Goal: Task Accomplishment & Management: Manage account settings

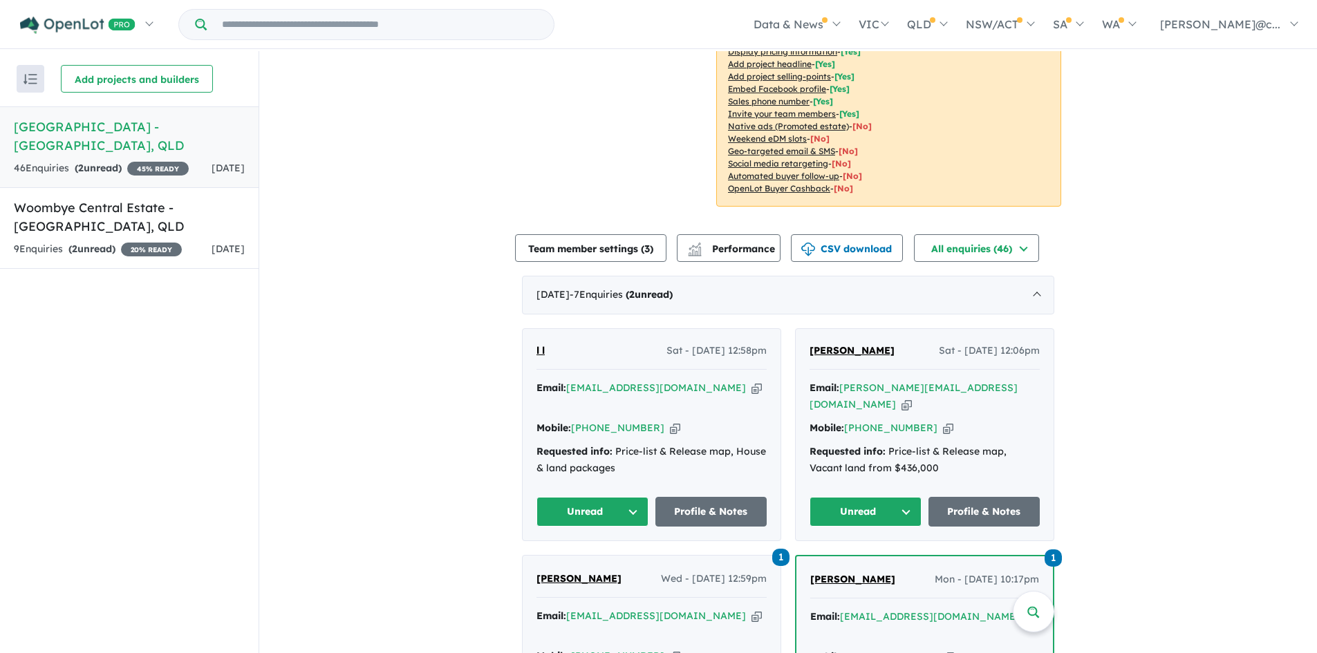
scroll to position [415, 0]
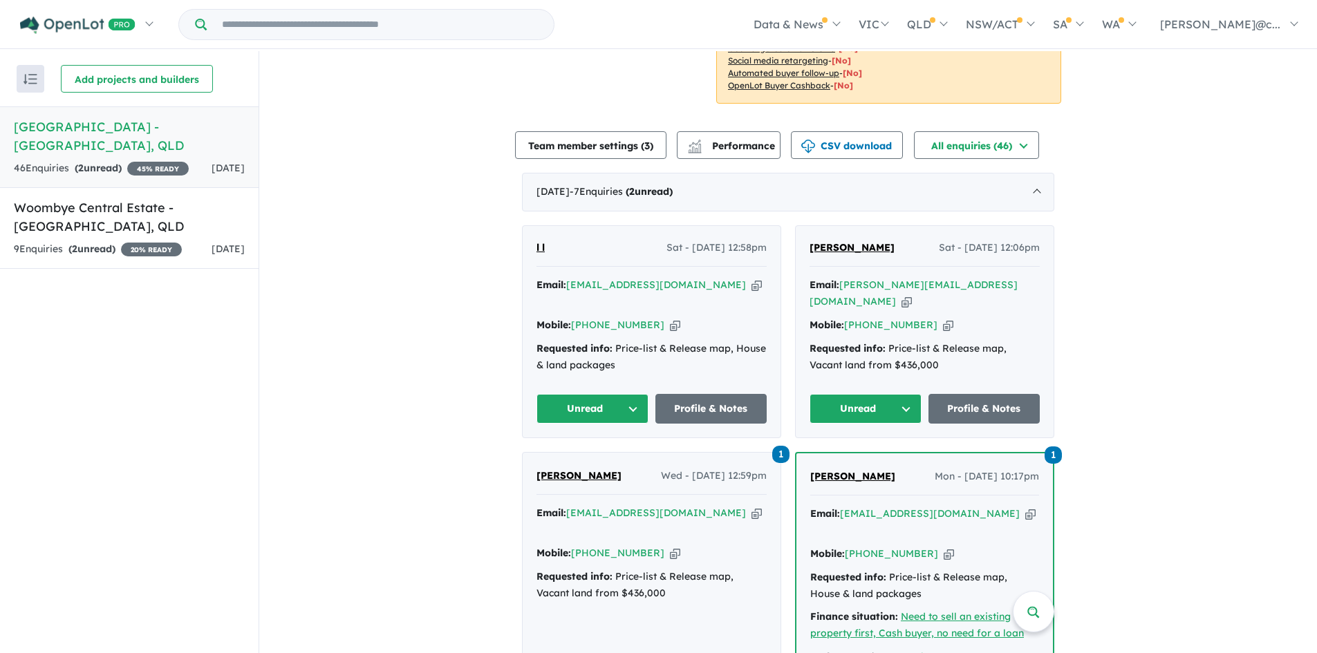
click at [912, 294] on icon "button" at bounding box center [906, 301] width 10 height 15
click at [876, 394] on button "Unread" at bounding box center [865, 409] width 112 height 30
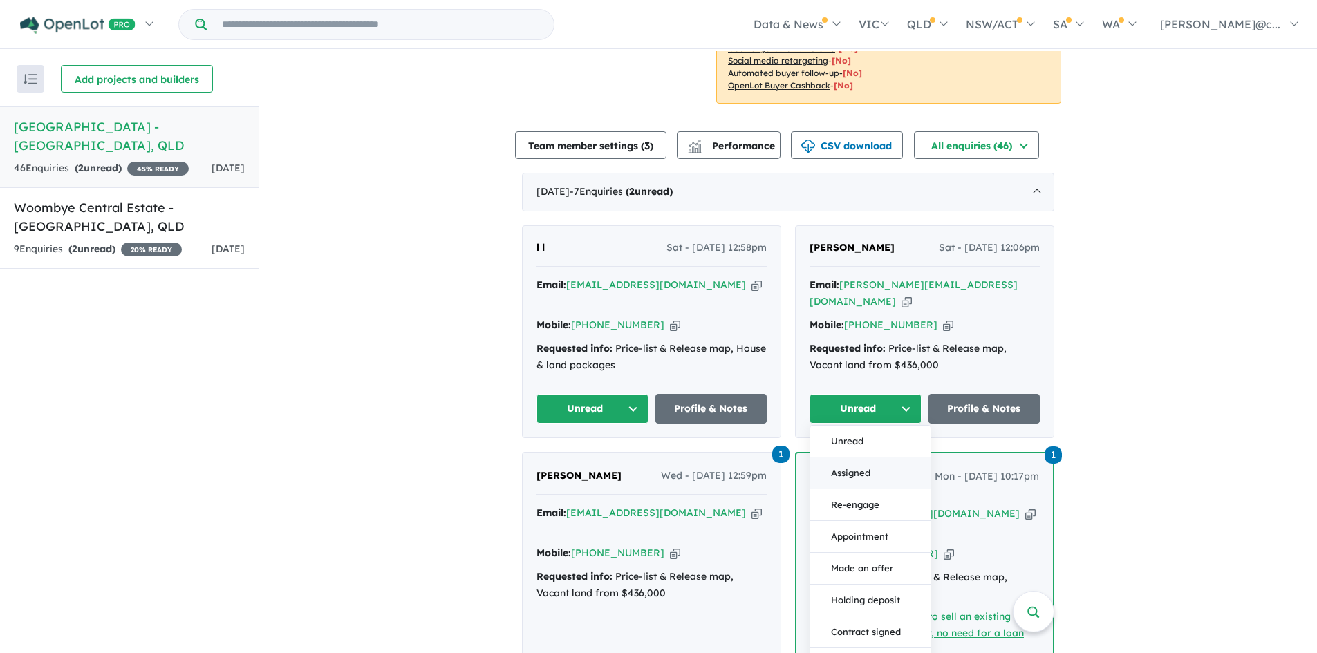
click at [863, 458] on button "Assigned" at bounding box center [870, 474] width 120 height 32
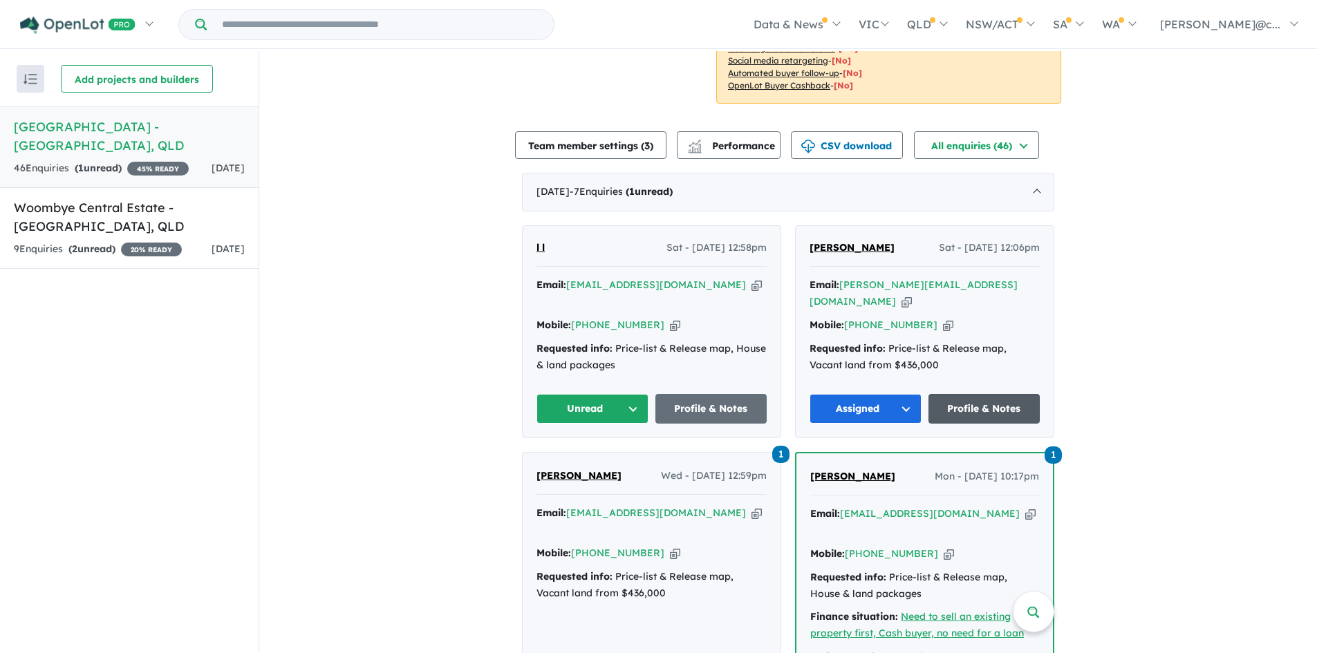
click at [979, 394] on link "Profile & Notes" at bounding box center [984, 409] width 112 height 30
click at [691, 277] on div "Email: [EMAIL_ADDRESS][DOMAIN_NAME] Copied!" at bounding box center [651, 293] width 230 height 33
click at [751, 278] on icon "button" at bounding box center [756, 285] width 10 height 15
drag, startPoint x: 610, startPoint y: 357, endPoint x: 611, endPoint y: 364, distance: 7.7
click at [610, 394] on button "Unread" at bounding box center [592, 409] width 112 height 30
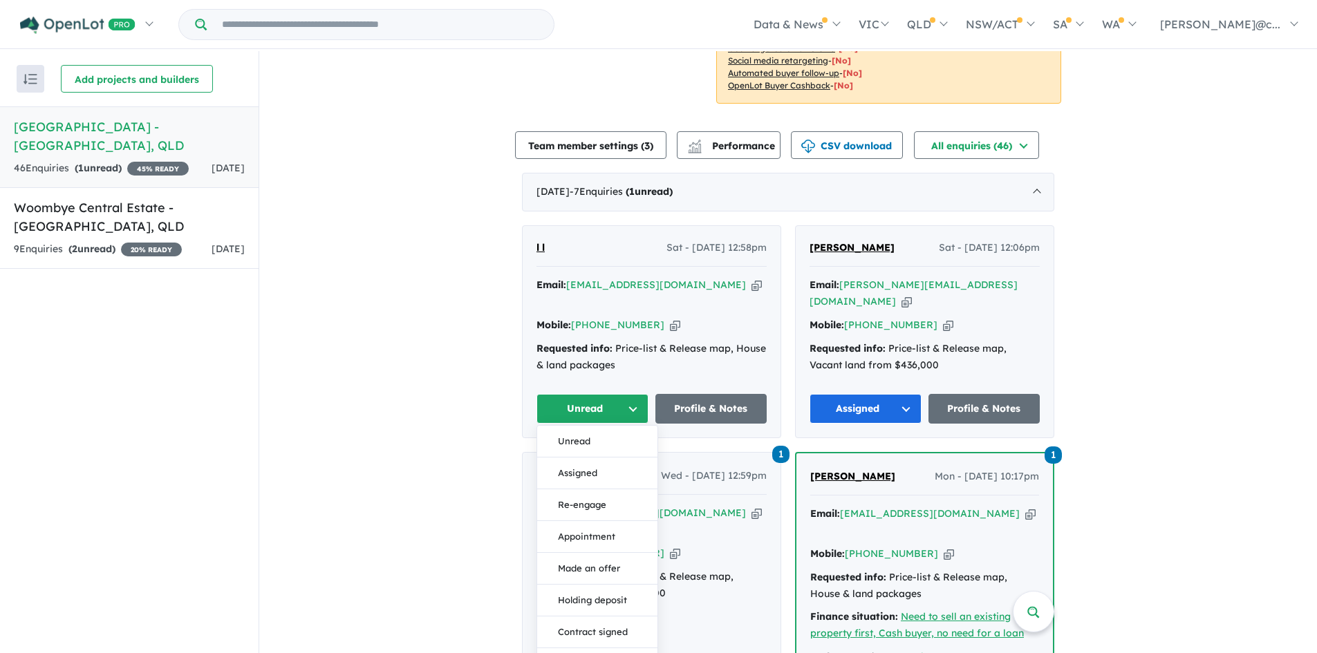
drag, startPoint x: 585, startPoint y: 423, endPoint x: 685, endPoint y: 391, distance: 105.4
click at [585, 458] on button "Assigned" at bounding box center [597, 474] width 120 height 32
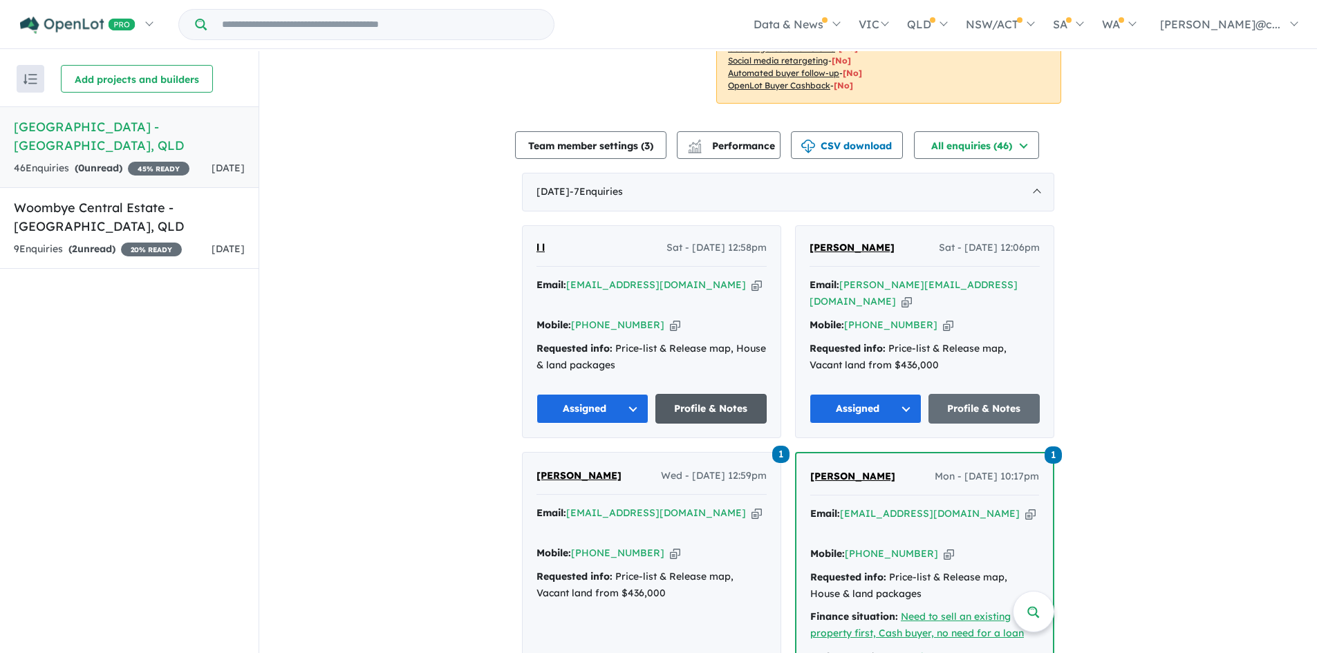
click at [708, 394] on link "Profile & Notes" at bounding box center [711, 409] width 112 height 30
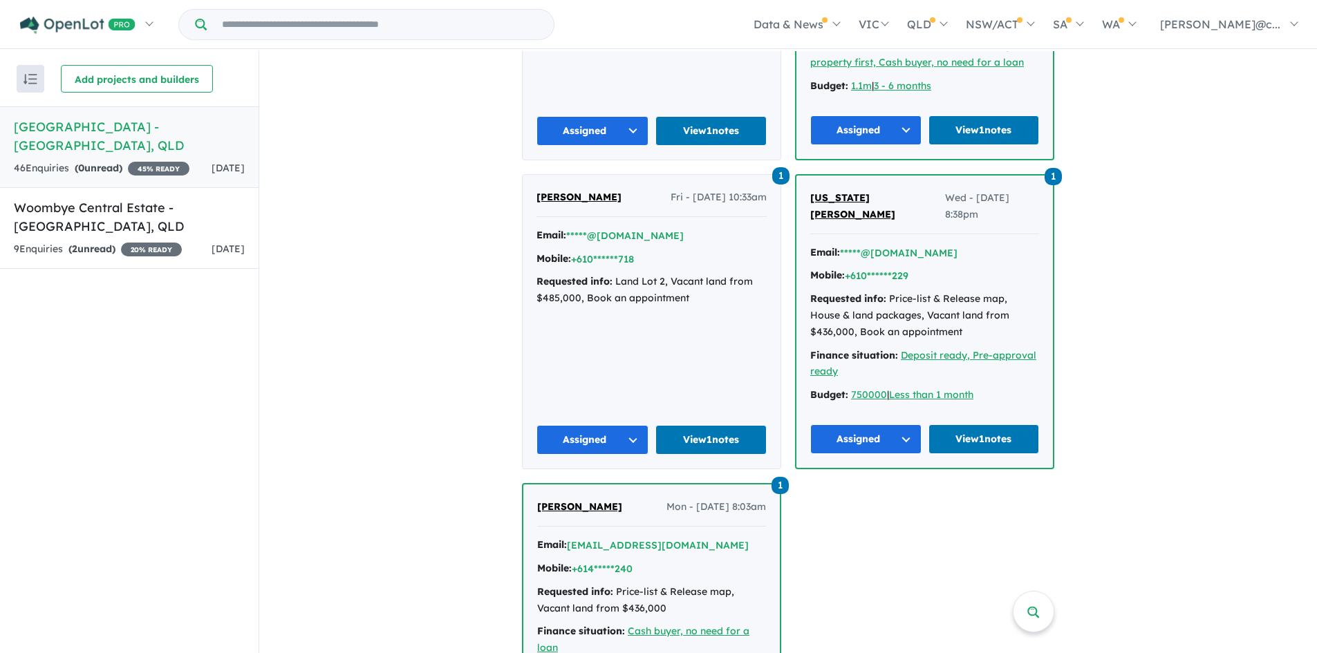
scroll to position [855, 0]
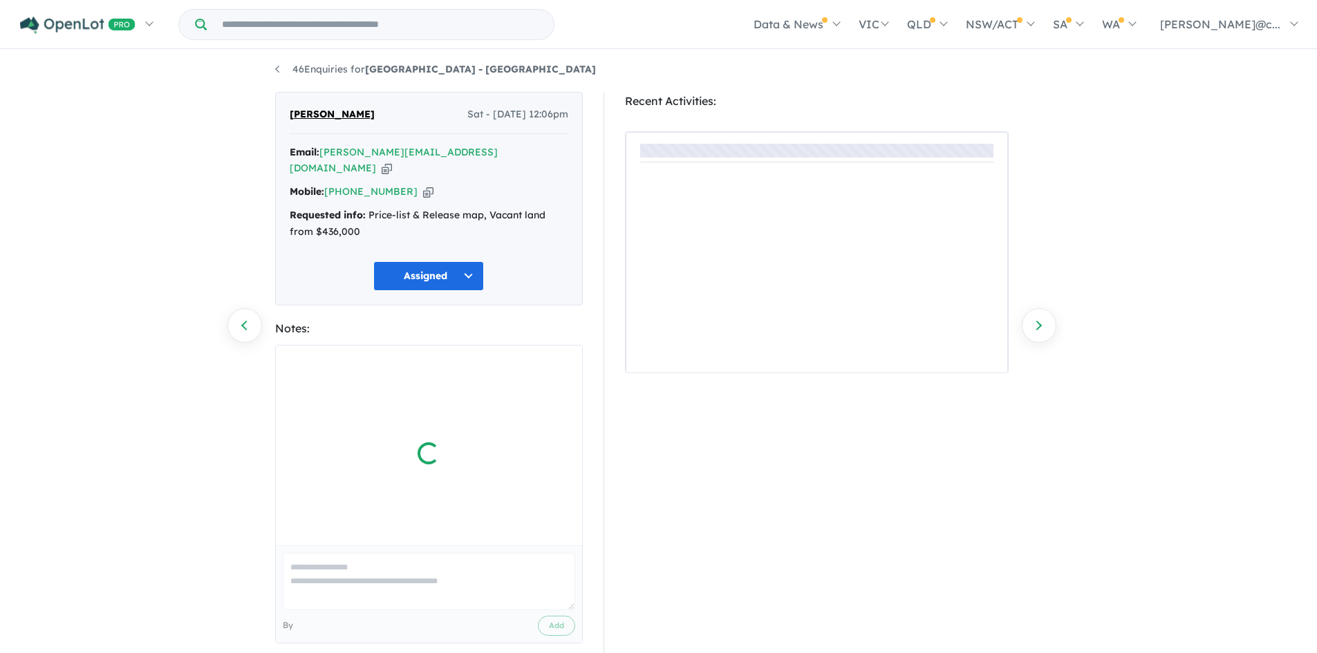
scroll to position [5, 0]
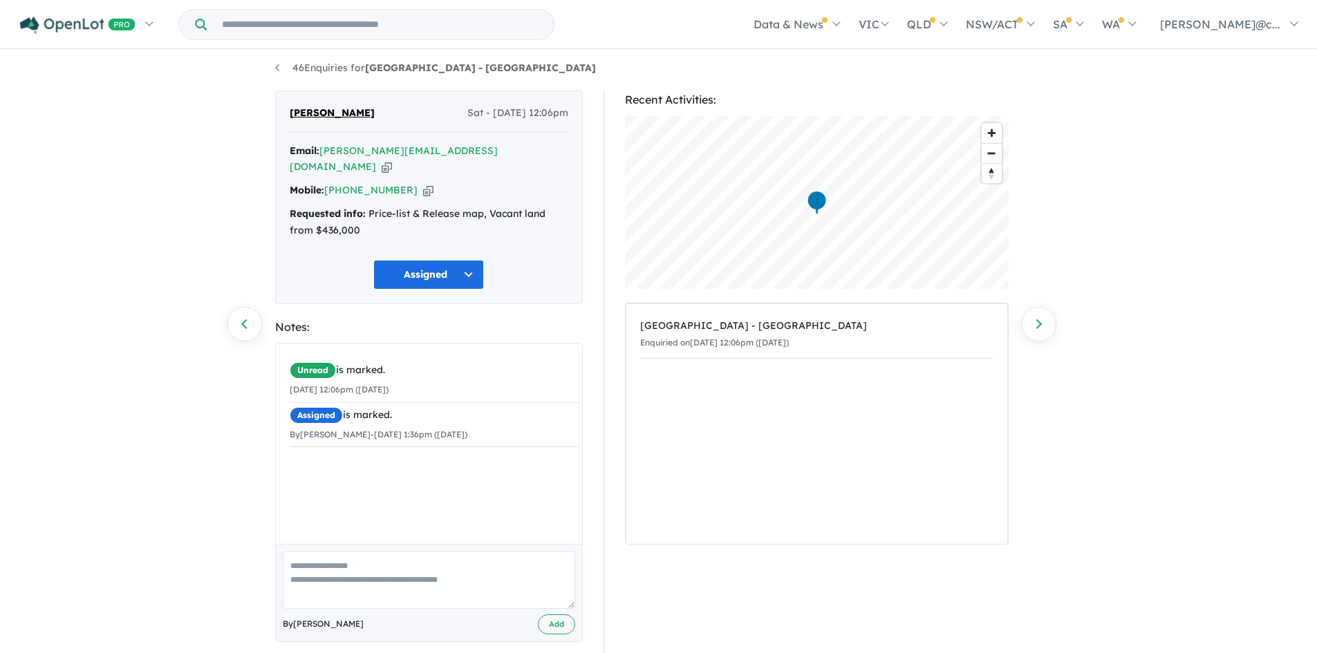
click at [325, 552] on textarea at bounding box center [429, 580] width 292 height 57
type textarea "**********"
click at [568, 615] on button "Add" at bounding box center [556, 625] width 37 height 20
click at [423, 183] on icon "button" at bounding box center [428, 190] width 10 height 15
click at [392, 160] on icon "button" at bounding box center [387, 167] width 10 height 15
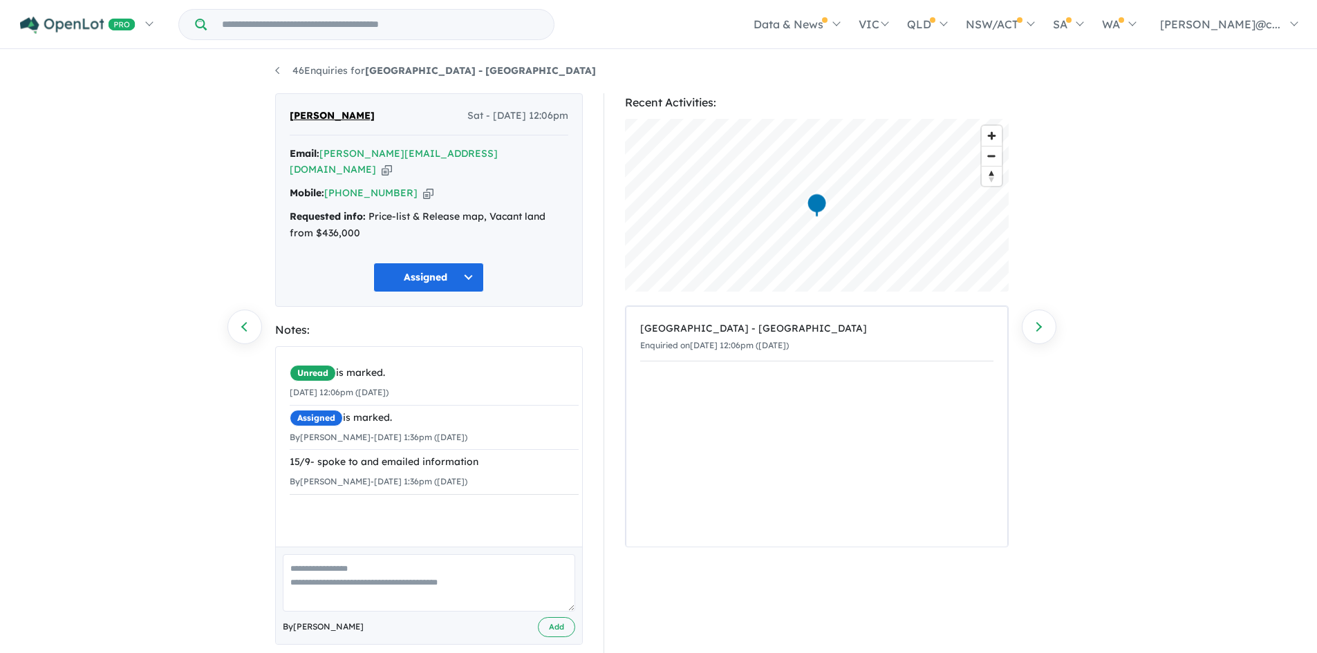
scroll to position [0, 0]
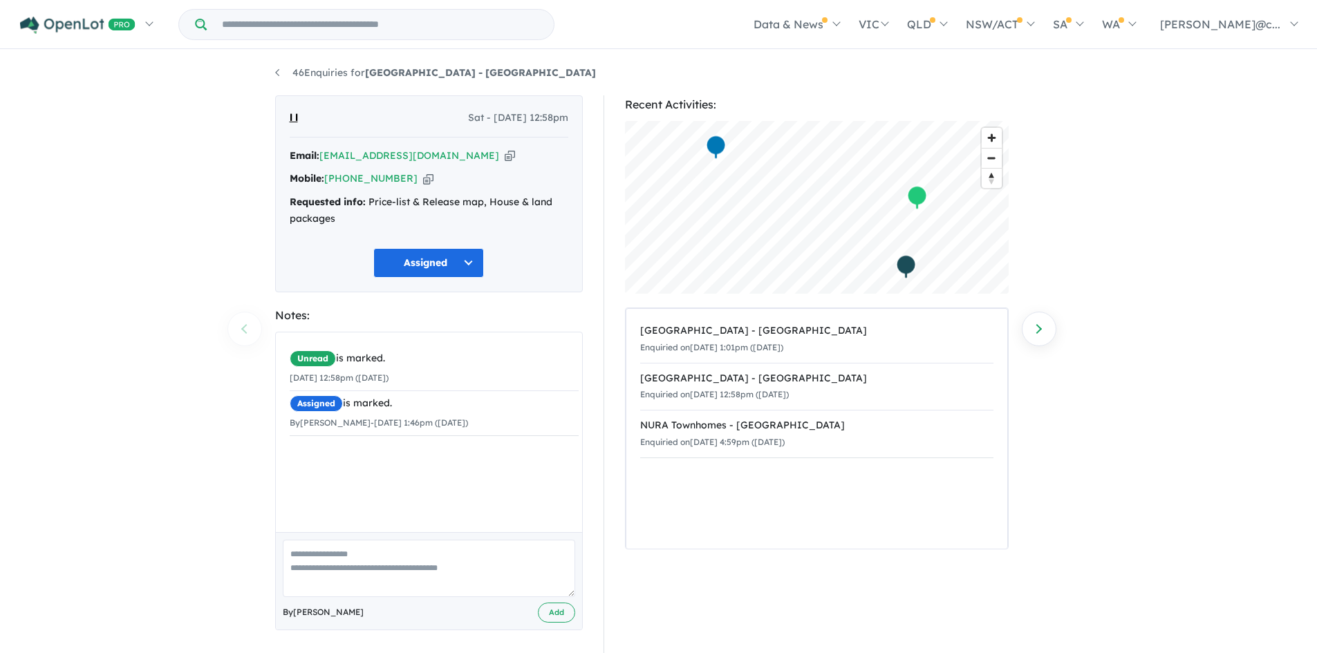
click at [362, 568] on textarea at bounding box center [429, 568] width 292 height 57
type textarea "**********"
click at [554, 613] on button "Add" at bounding box center [556, 613] width 37 height 20
click at [294, 119] on span "l l" at bounding box center [294, 118] width 8 height 17
